Goal: Task Accomplishment & Management: Manage account settings

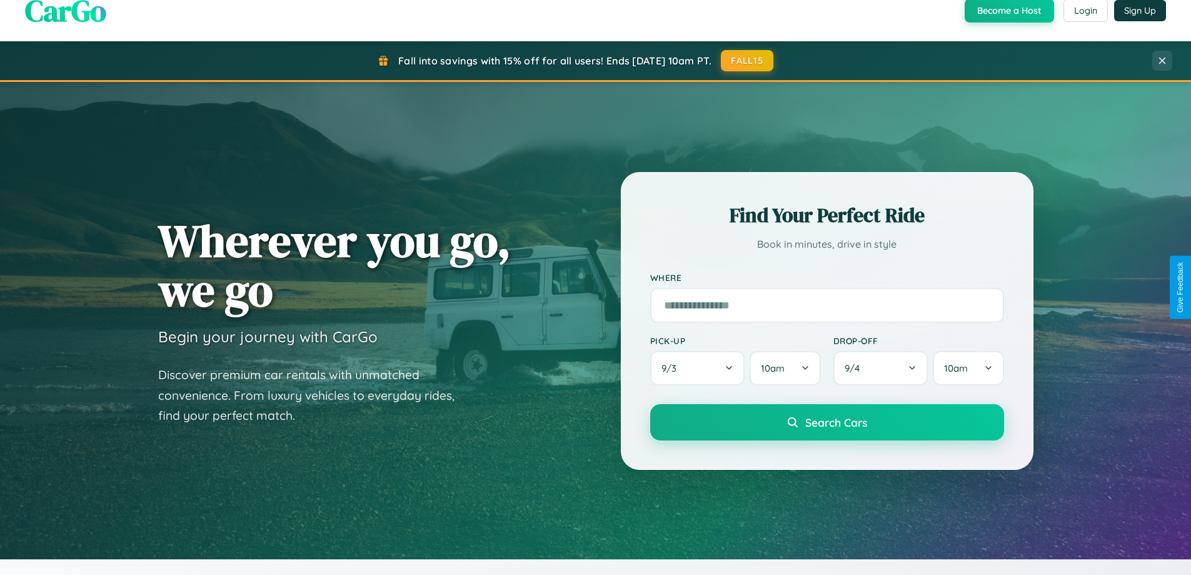
scroll to position [1101, 0]
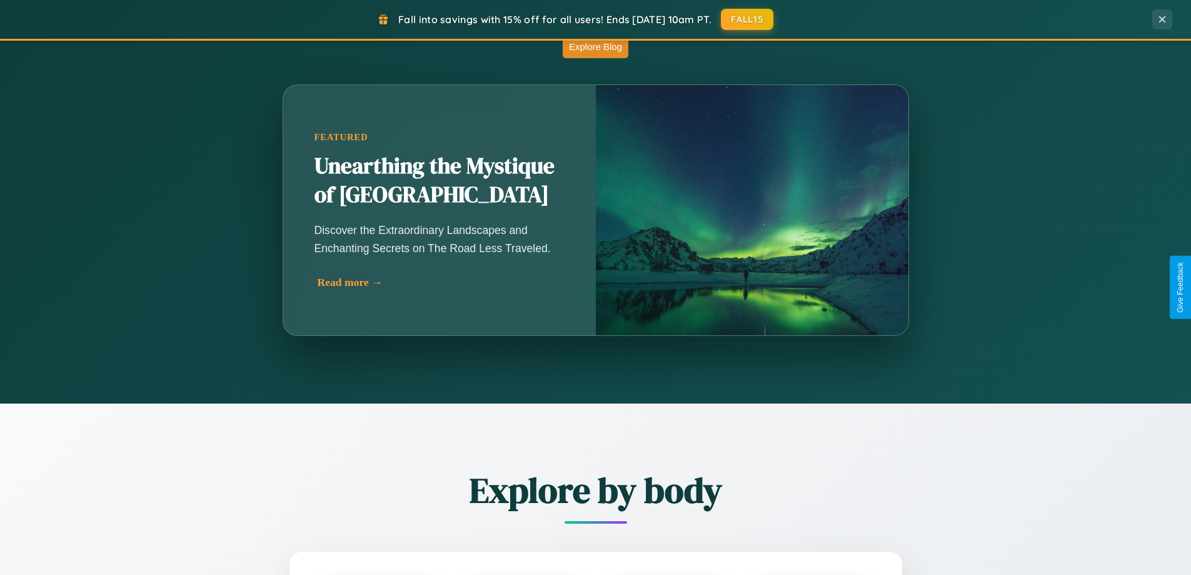
click at [441, 282] on div "Read more →" at bounding box center [443, 282] width 250 height 13
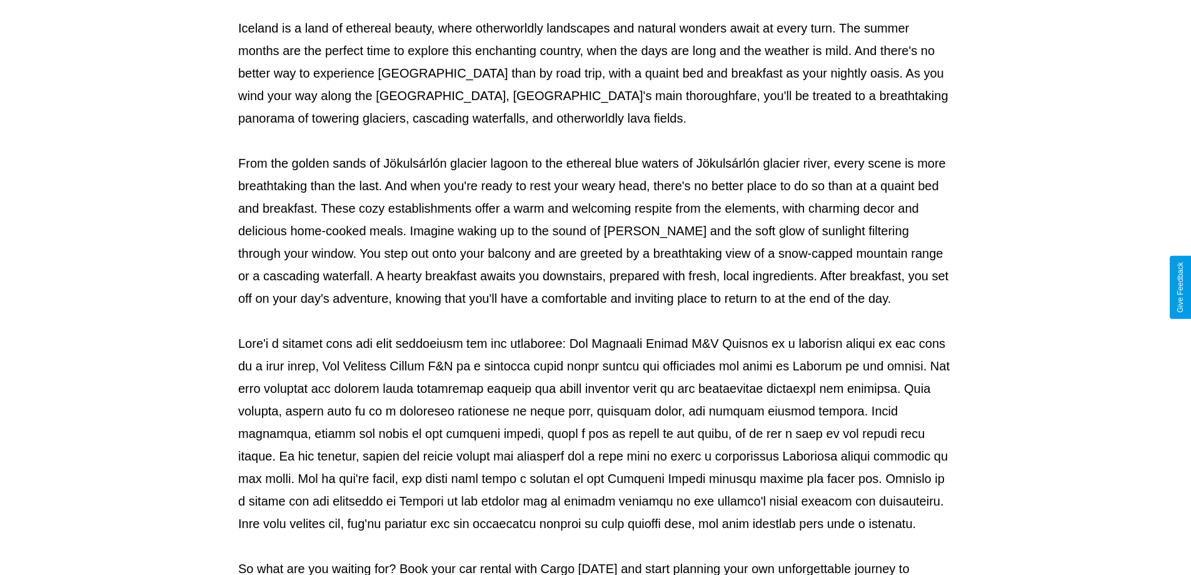
scroll to position [404, 0]
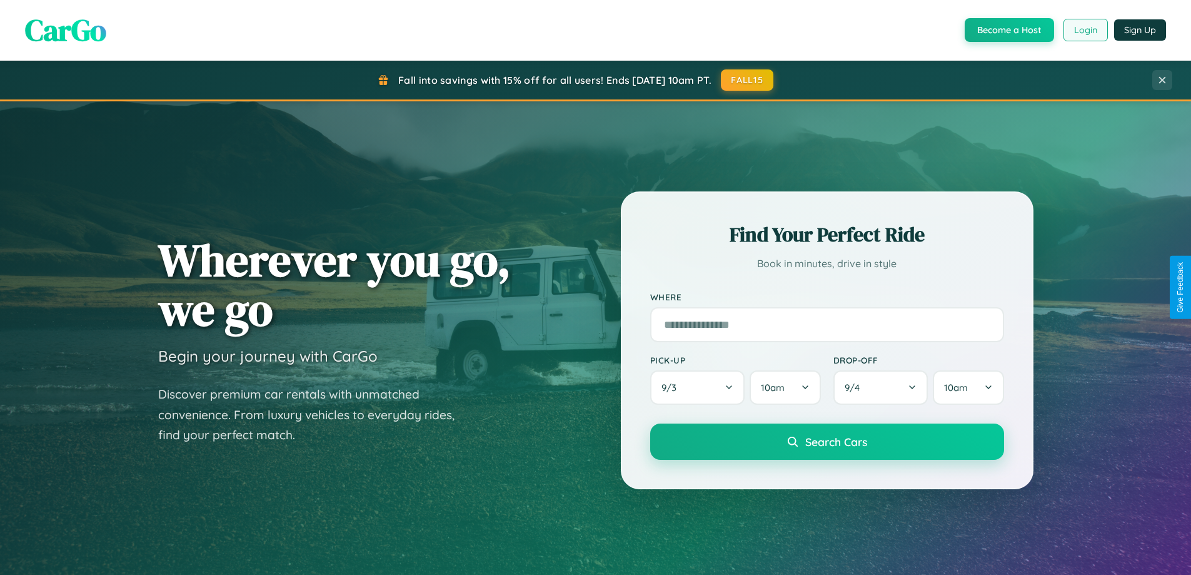
click at [1085, 30] on button "Login" at bounding box center [1085, 30] width 44 height 23
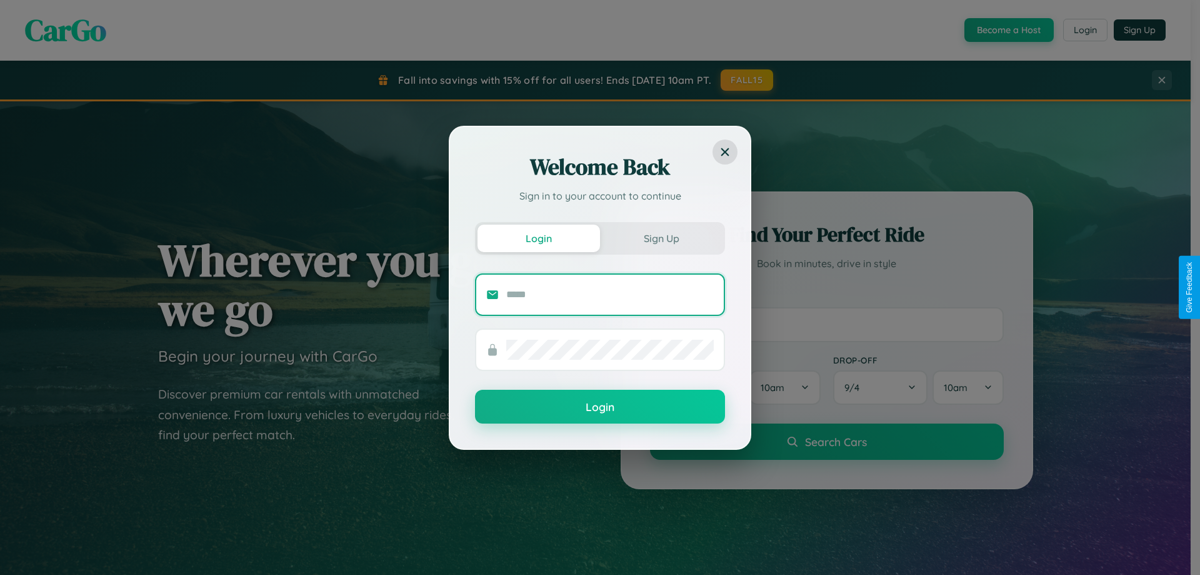
click at [610, 294] on input "text" at bounding box center [610, 294] width 208 height 20
type input "**********"
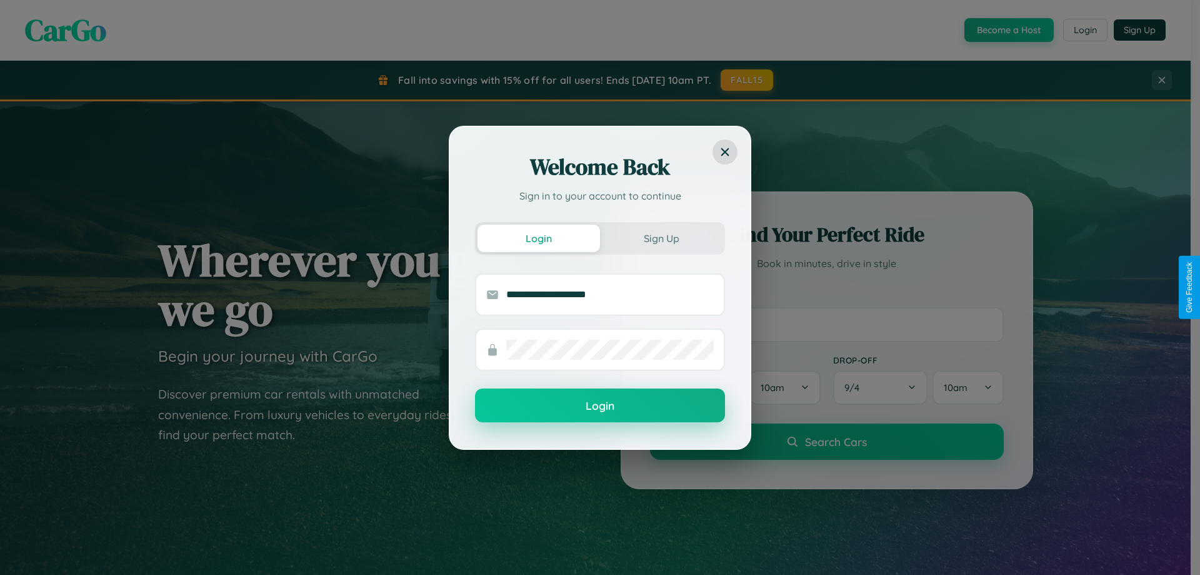
click at [600, 406] on button "Login" at bounding box center [600, 405] width 250 height 34
